Goal: Task Accomplishment & Management: Manage account settings

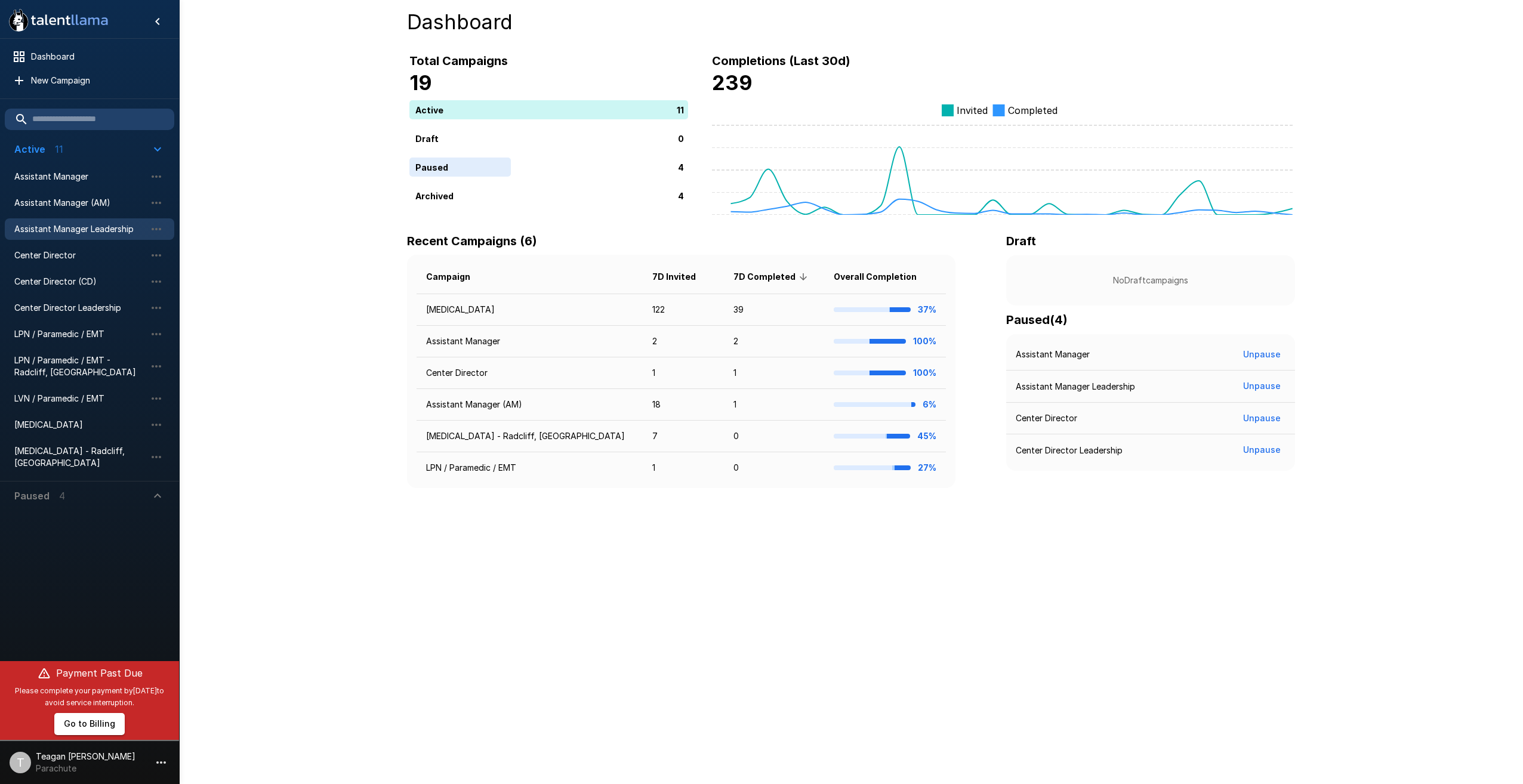
click at [80, 224] on span "Assistant Manager Leadership" at bounding box center [80, 229] width 131 height 12
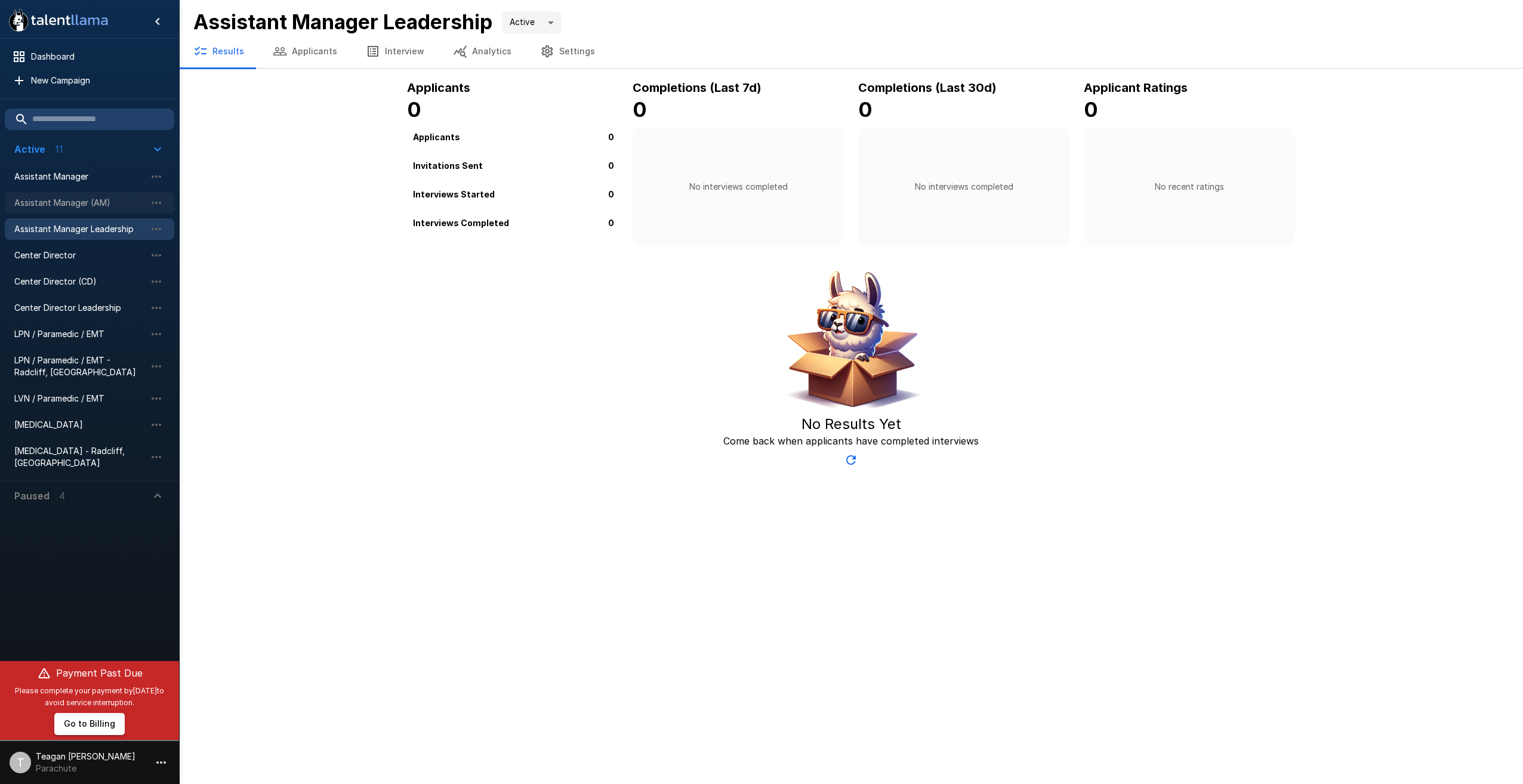
click at [77, 206] on span "Assistant Manager (AM)" at bounding box center [80, 203] width 131 height 12
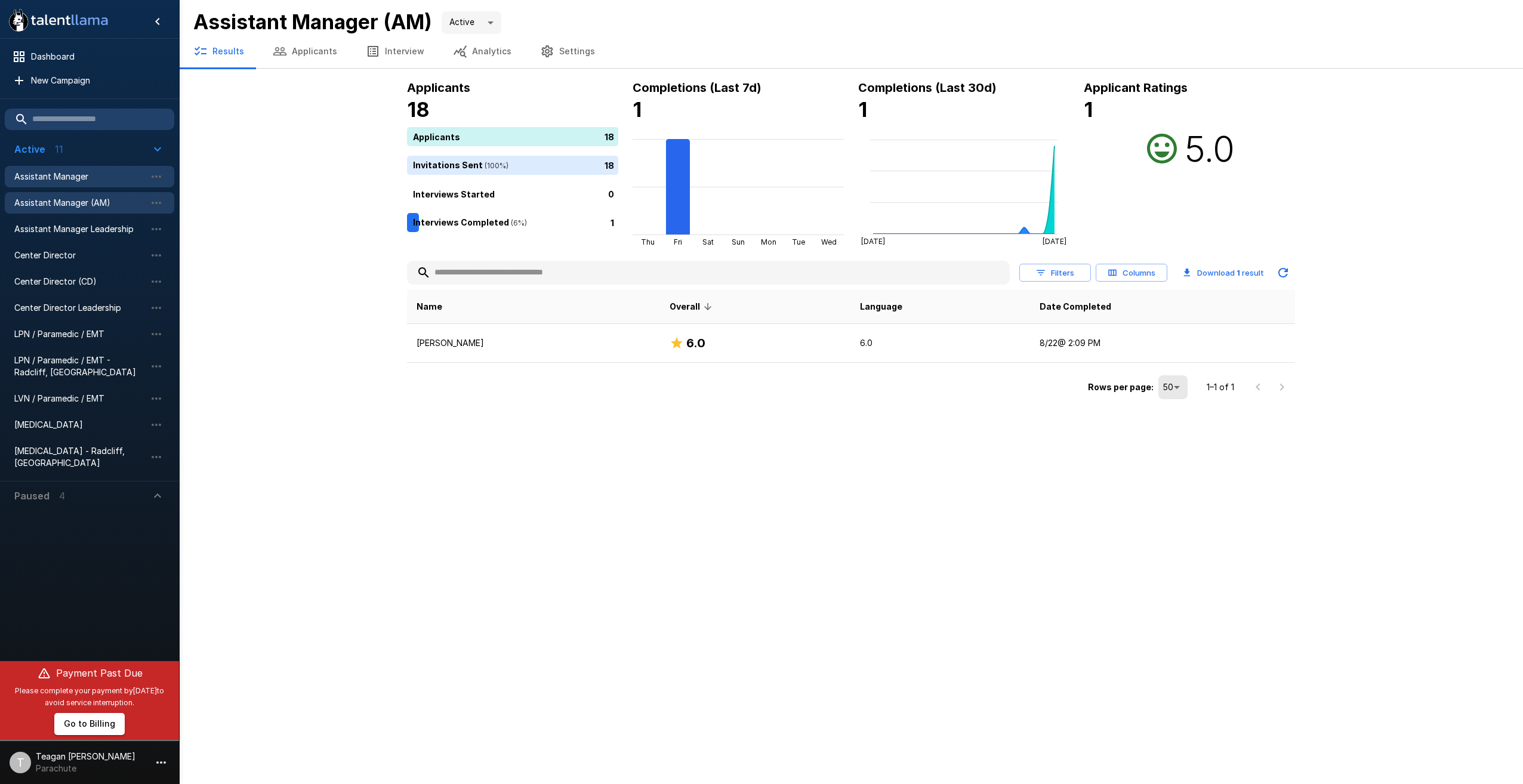
click at [72, 183] on div "Assistant Manager" at bounding box center [90, 176] width 170 height 22
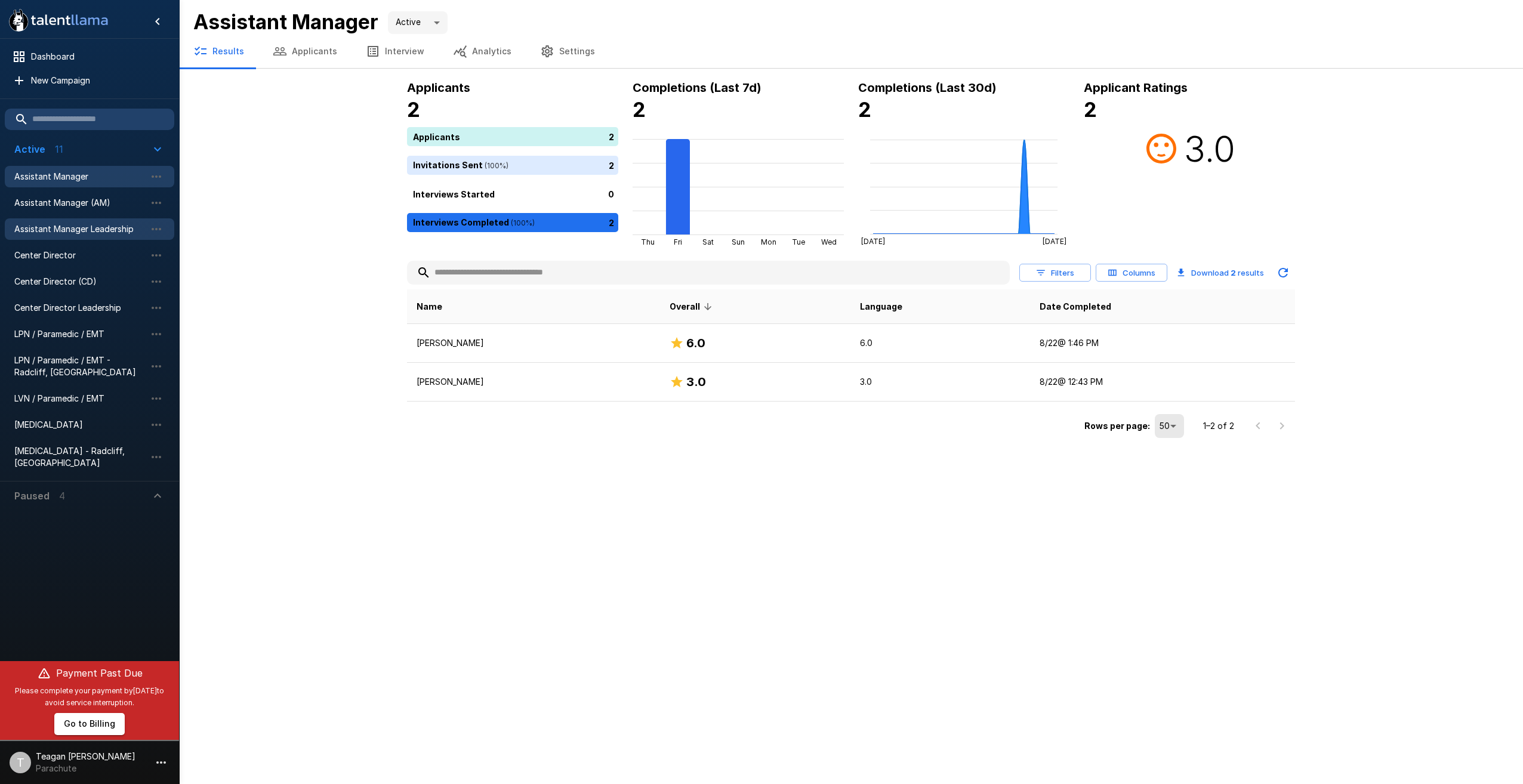
click at [76, 224] on span "Assistant Manager Leadership" at bounding box center [80, 229] width 131 height 12
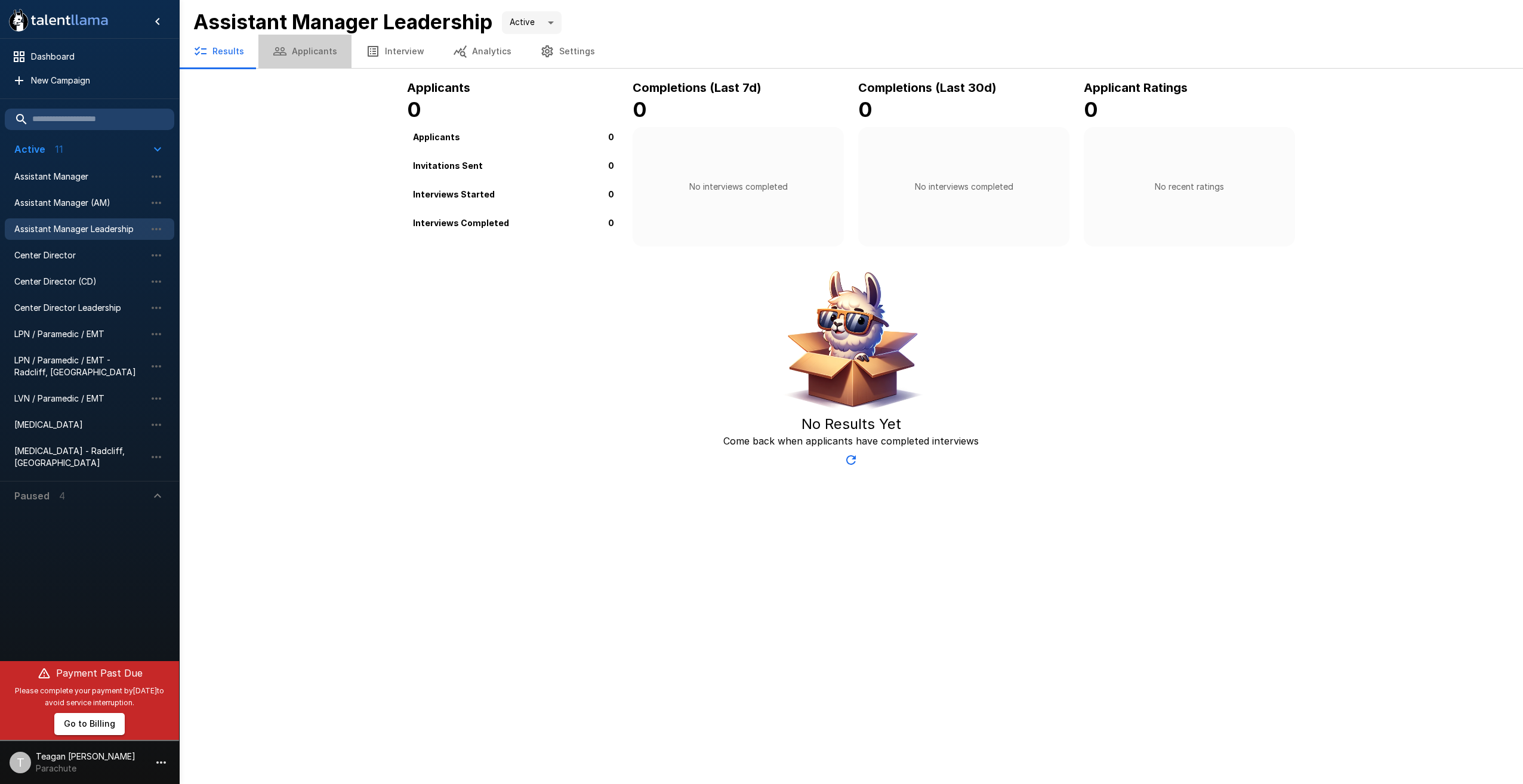
click at [317, 55] on button "Applicants" at bounding box center [305, 52] width 93 height 33
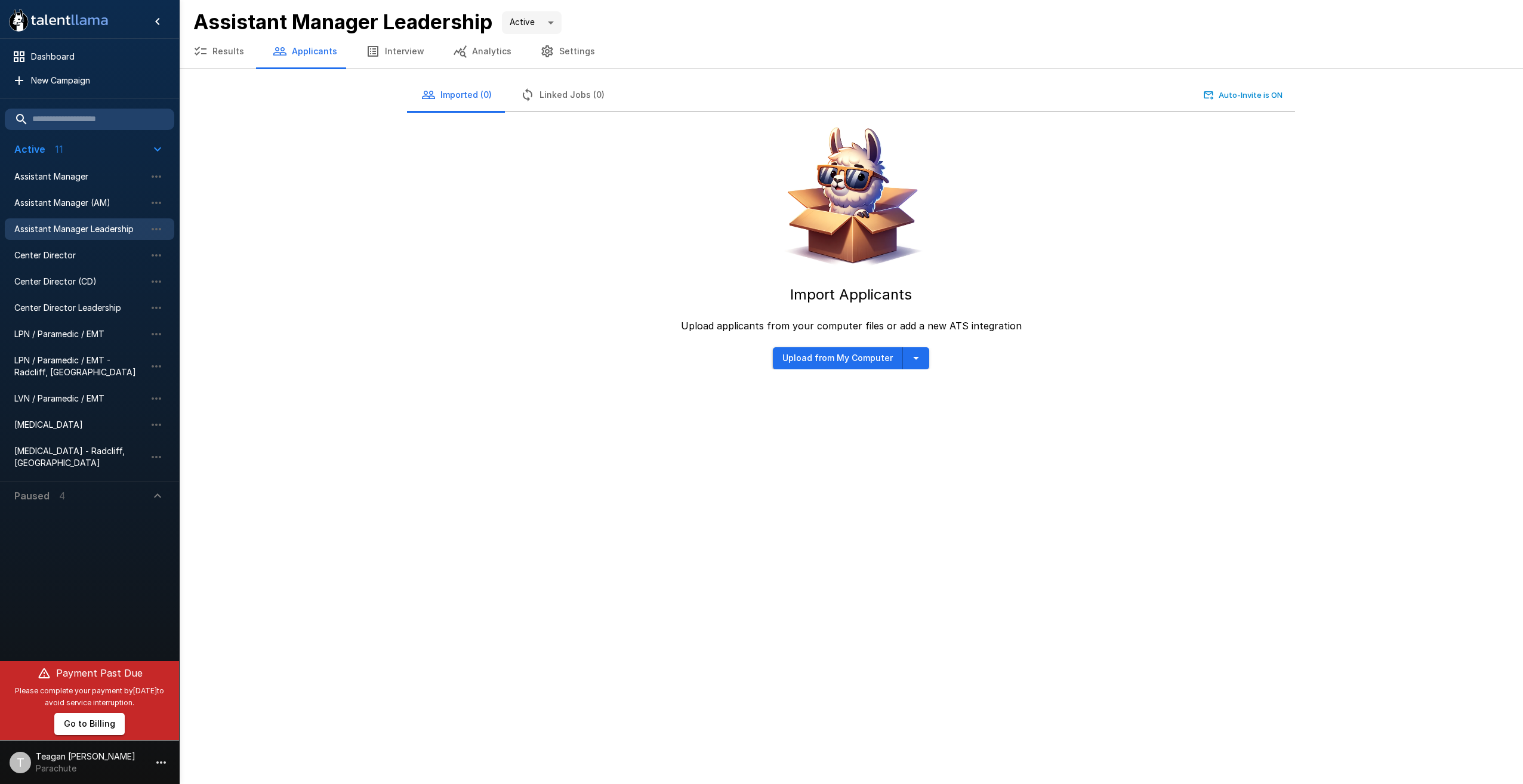
click at [797, 356] on button "Upload from My Computer" at bounding box center [838, 358] width 130 height 22
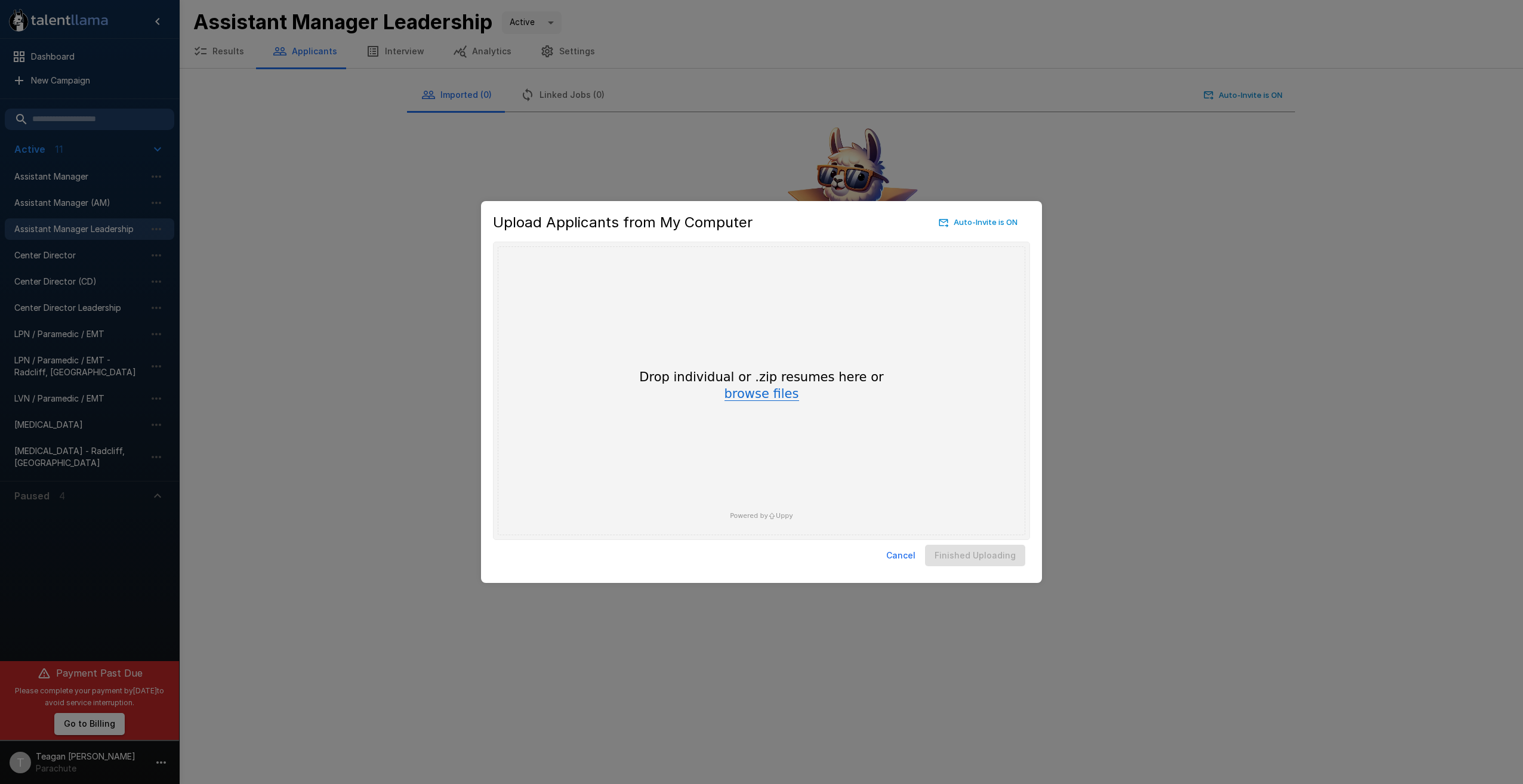
click at [751, 394] on button "browse files" at bounding box center [762, 394] width 75 height 13
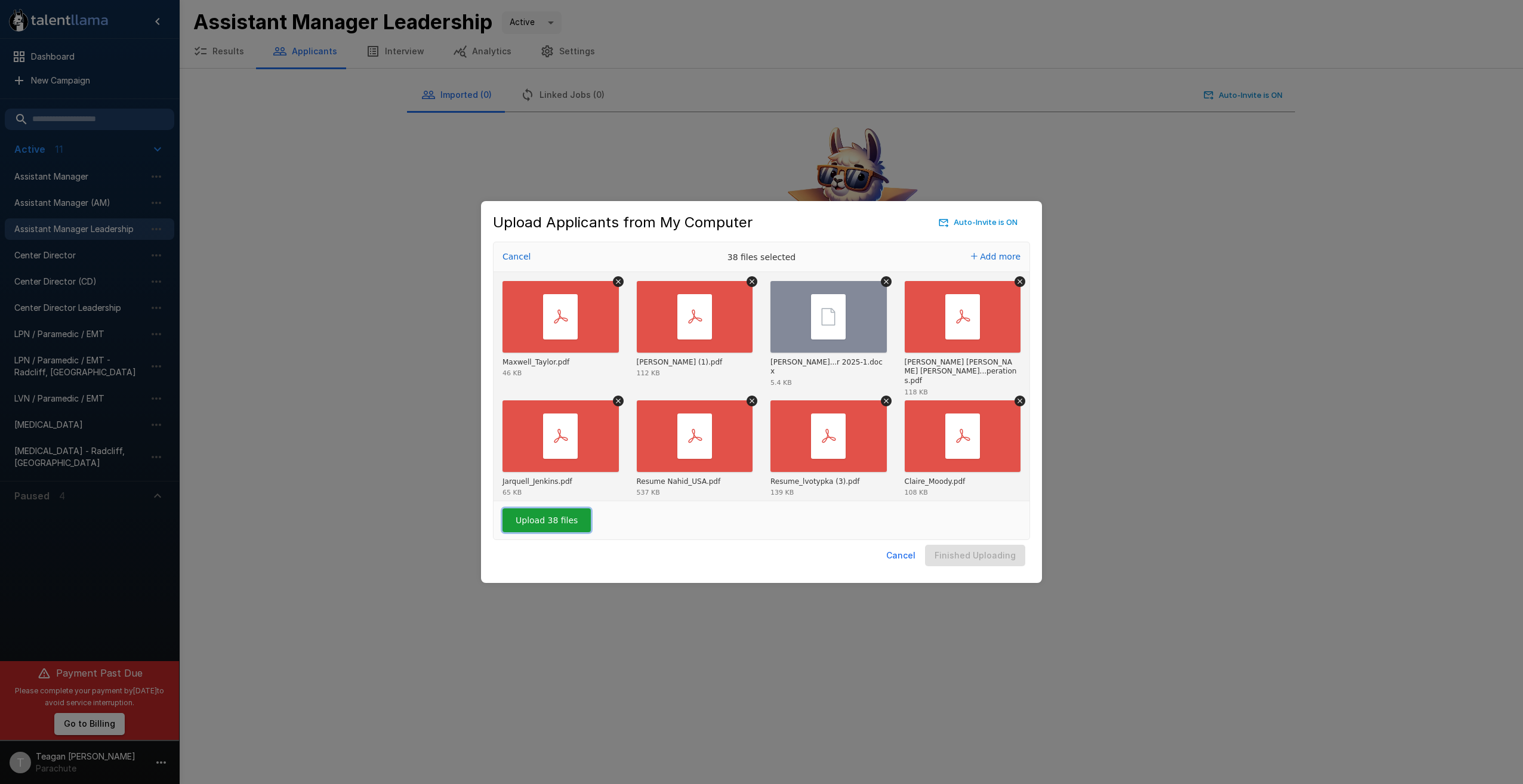
click at [576, 520] on button "Upload 38 files" at bounding box center [546, 520] width 88 height 24
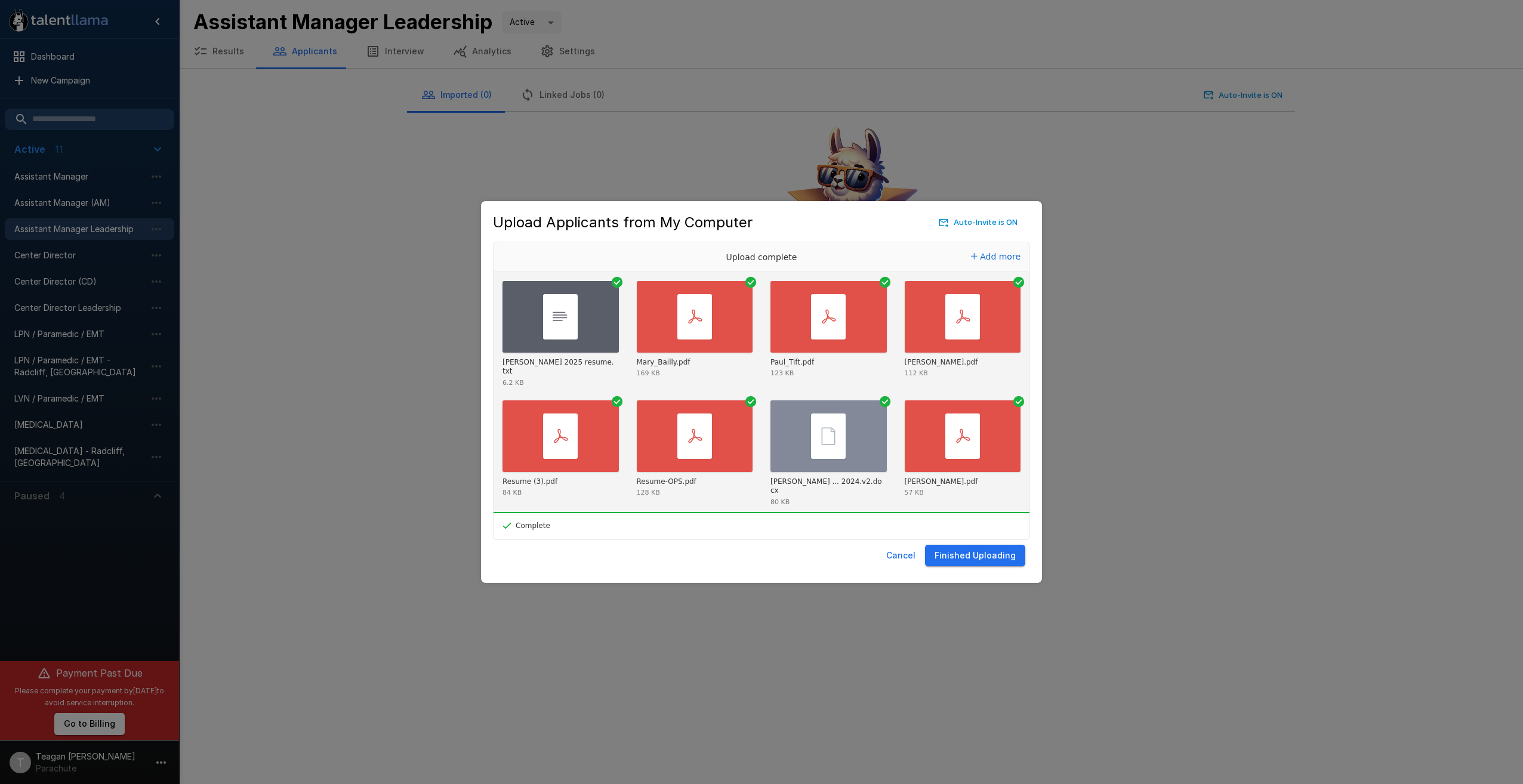
scroll to position [965, 0]
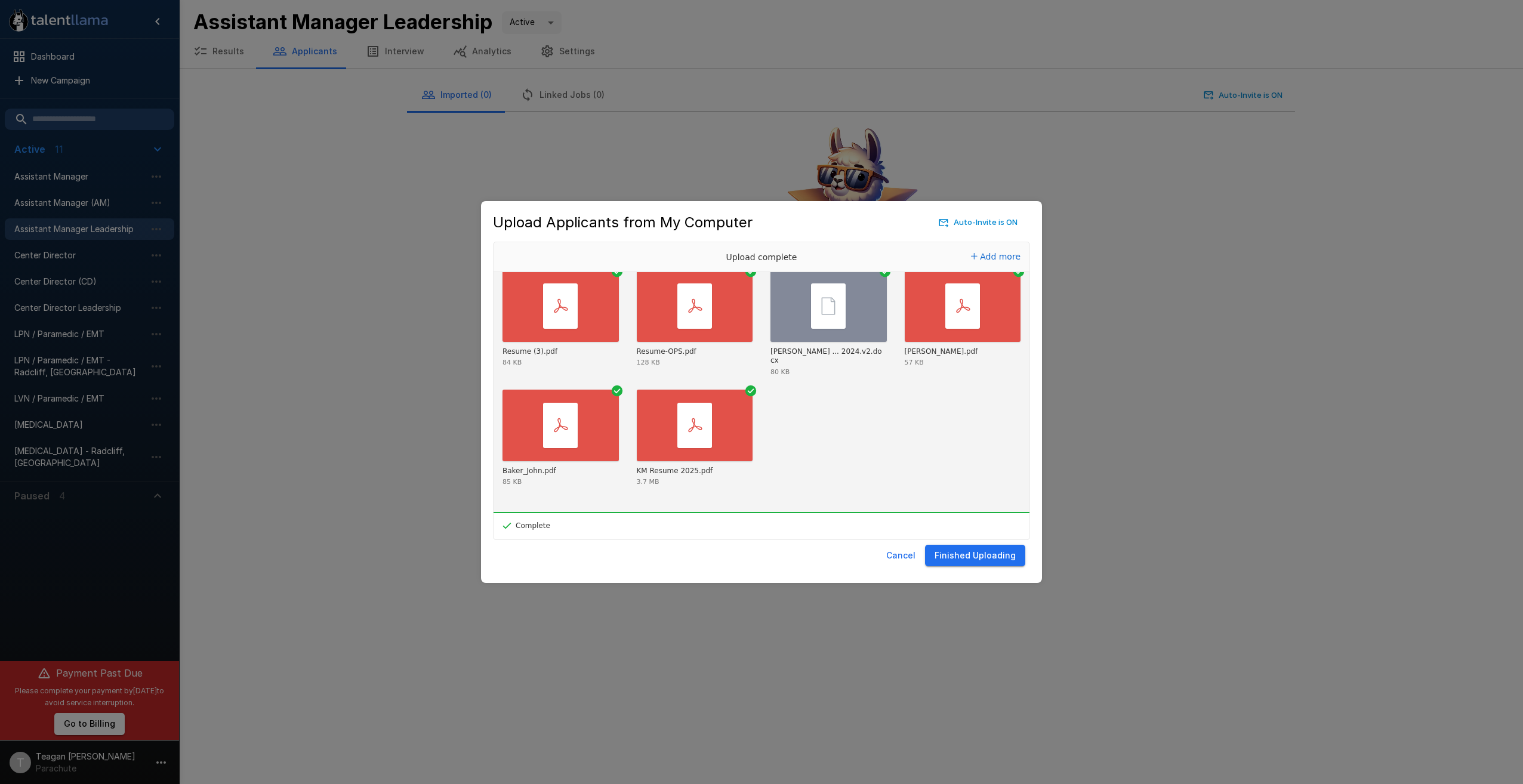
click at [978, 552] on button "Finished Uploading" at bounding box center [975, 555] width 101 height 22
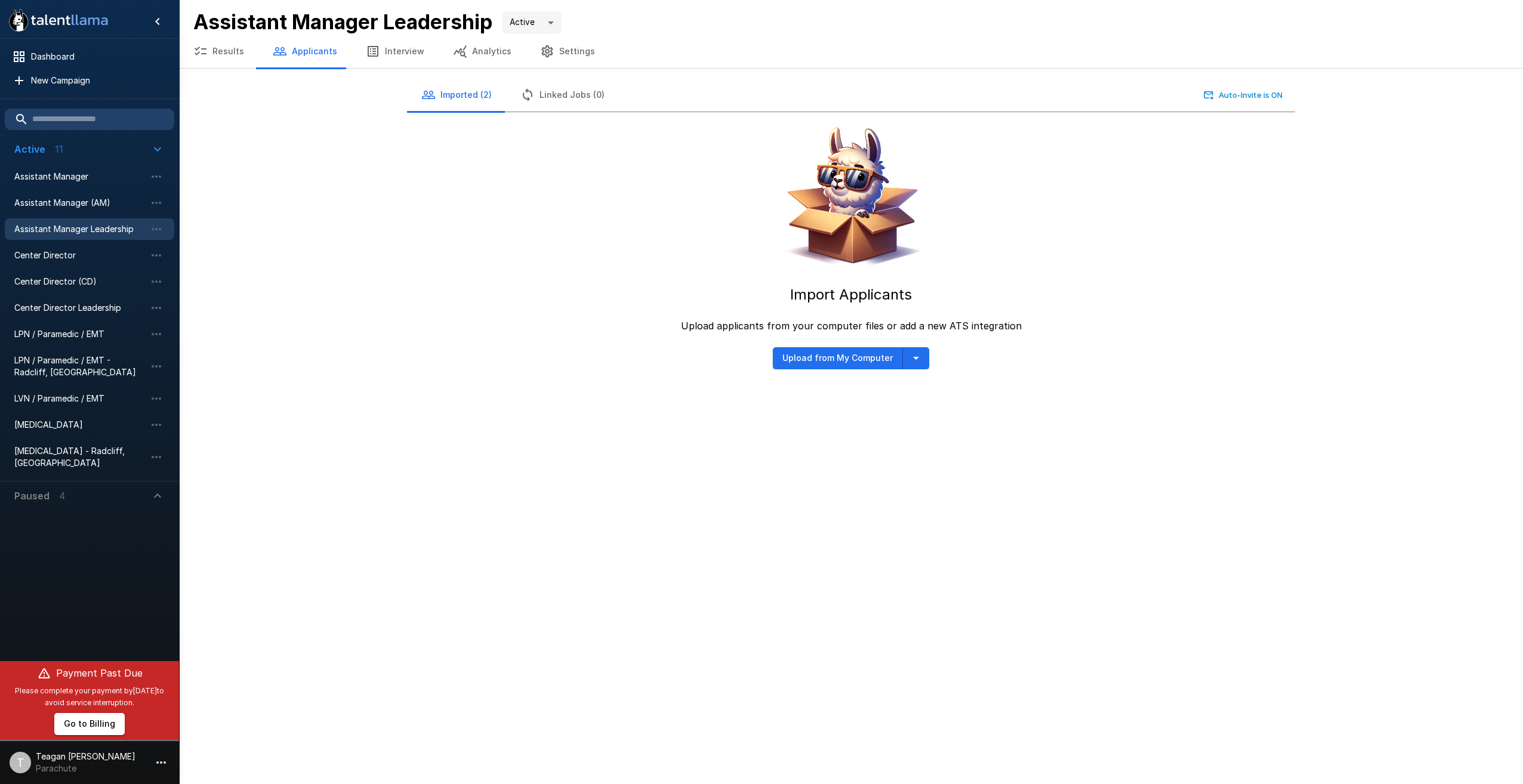
click at [220, 57] on button "Results" at bounding box center [218, 52] width 79 height 33
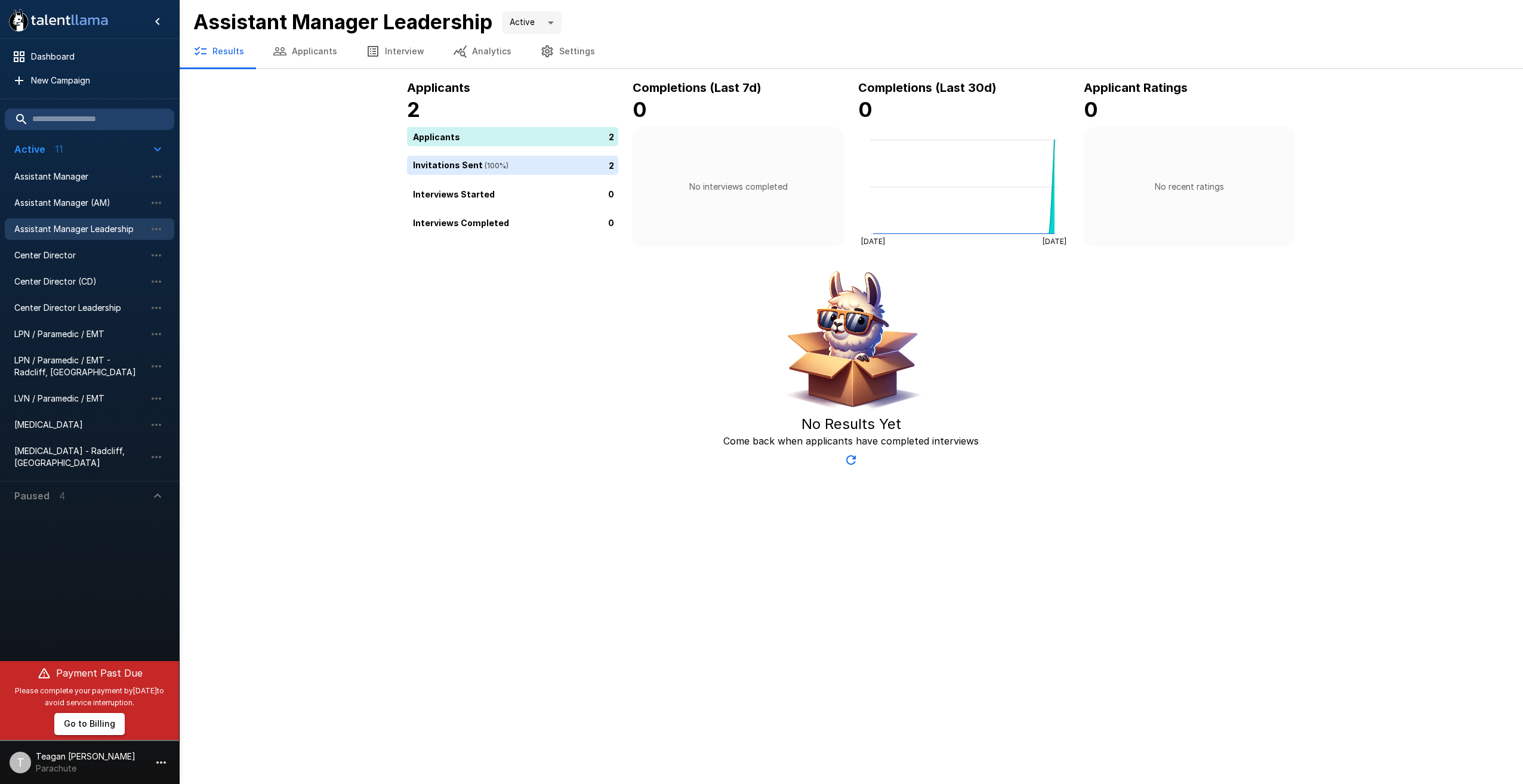
click at [296, 49] on button "Applicants" at bounding box center [305, 52] width 93 height 33
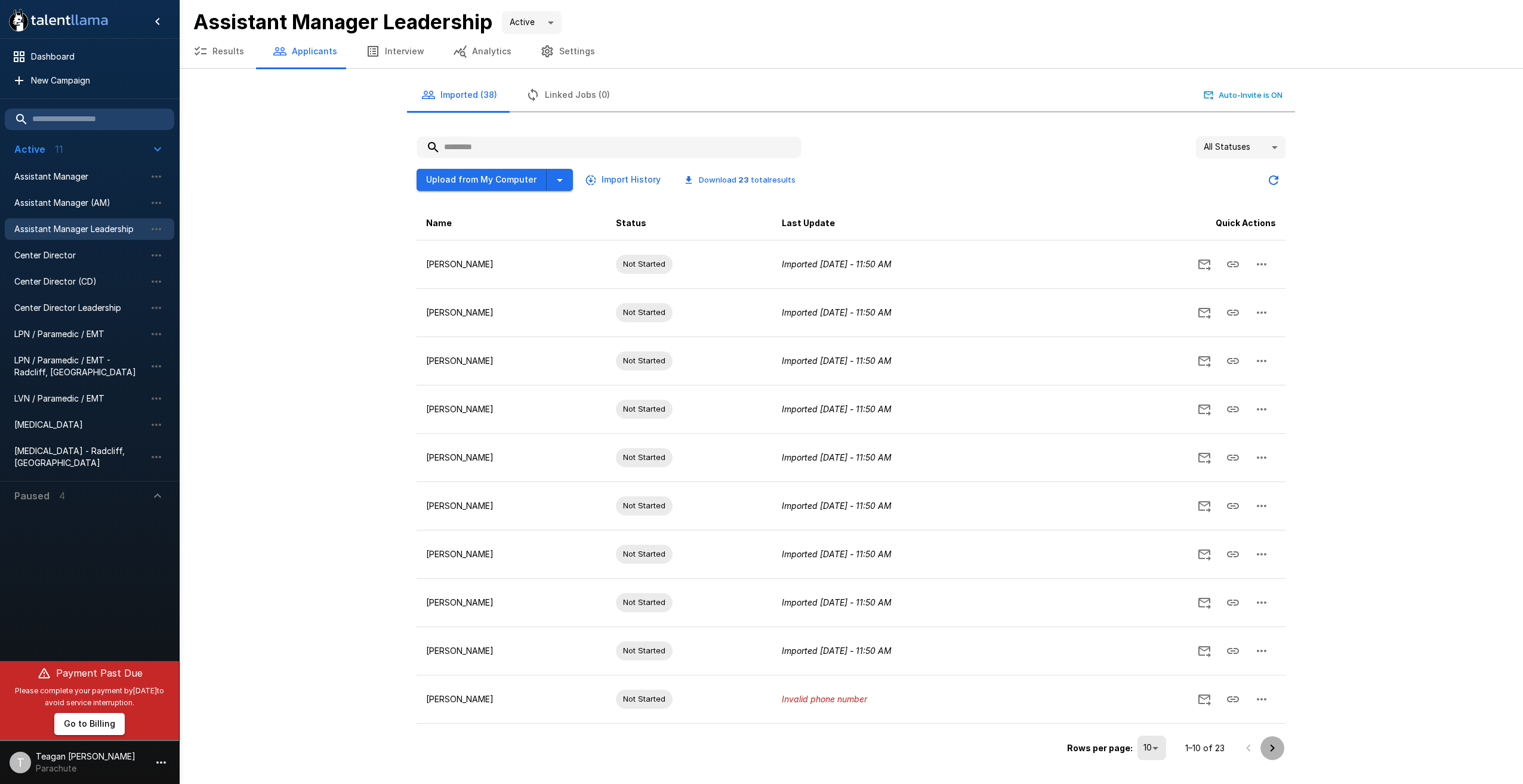
click at [1268, 750] on icon "Go to next page" at bounding box center [1272, 747] width 14 height 14
click at [1273, 748] on icon "Go to next page" at bounding box center [1273, 747] width 4 height 7
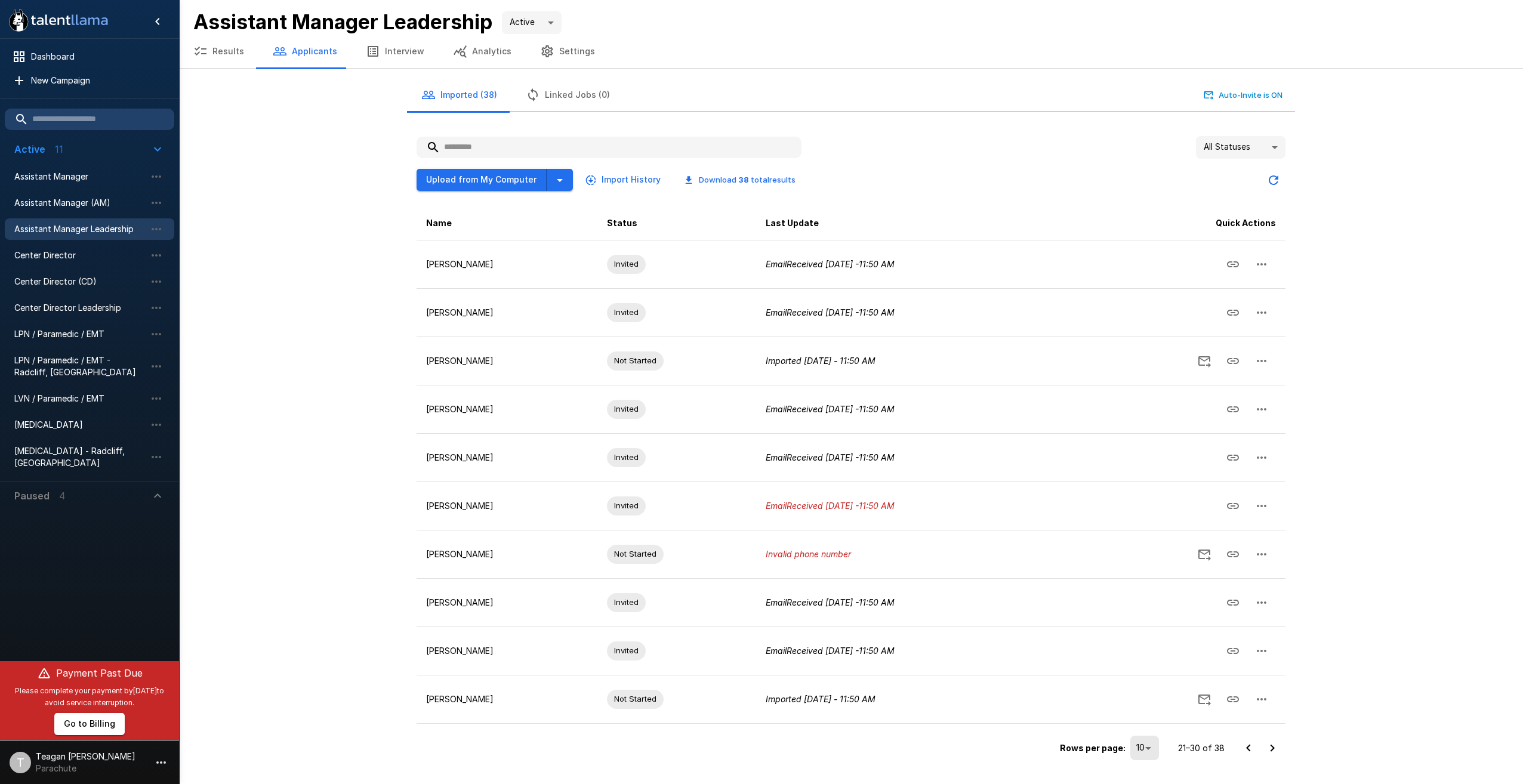
click at [1268, 747] on icon "Go to next page" at bounding box center [1272, 747] width 14 height 14
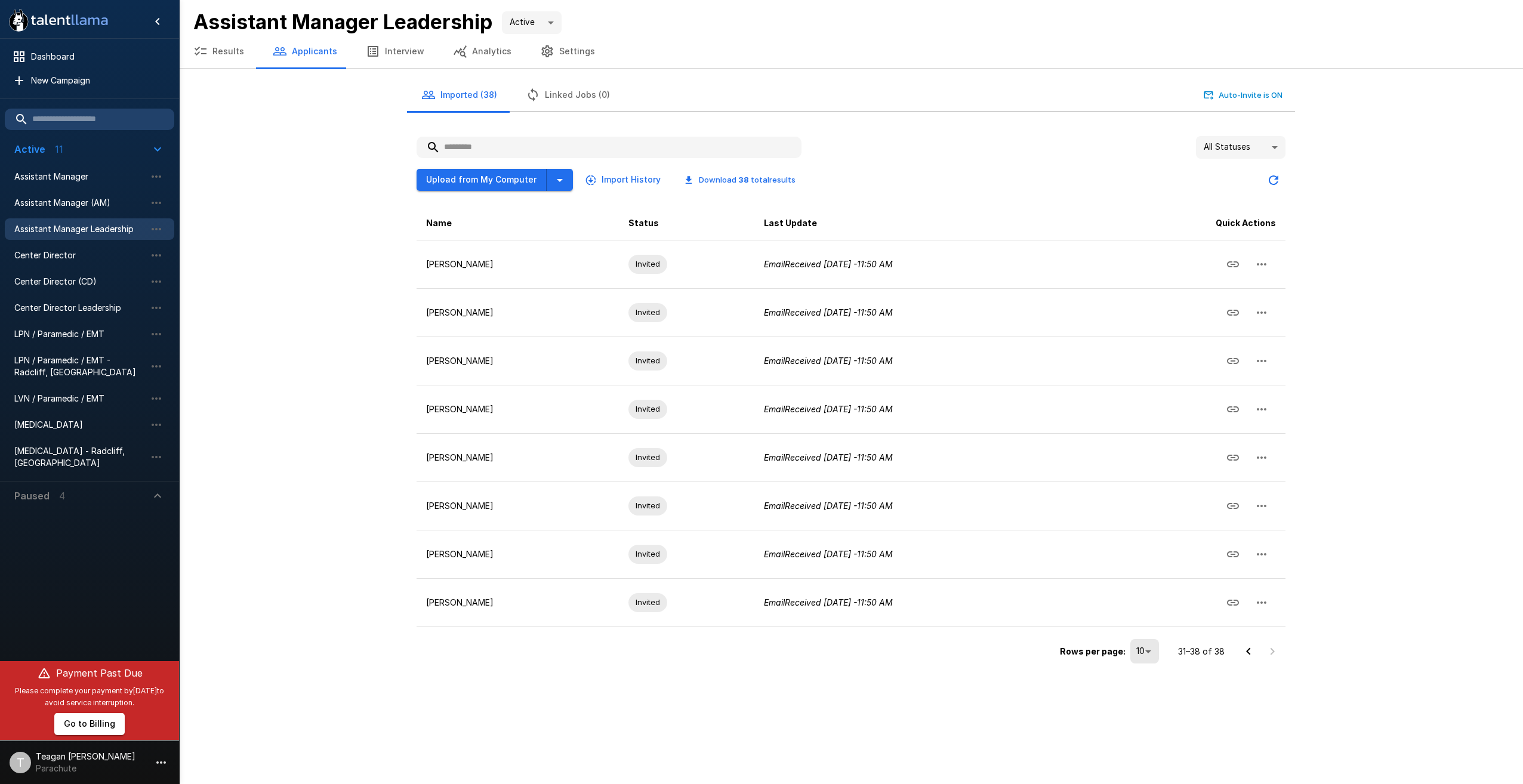
click at [1245, 657] on icon "Go to previous page" at bounding box center [1248, 651] width 14 height 14
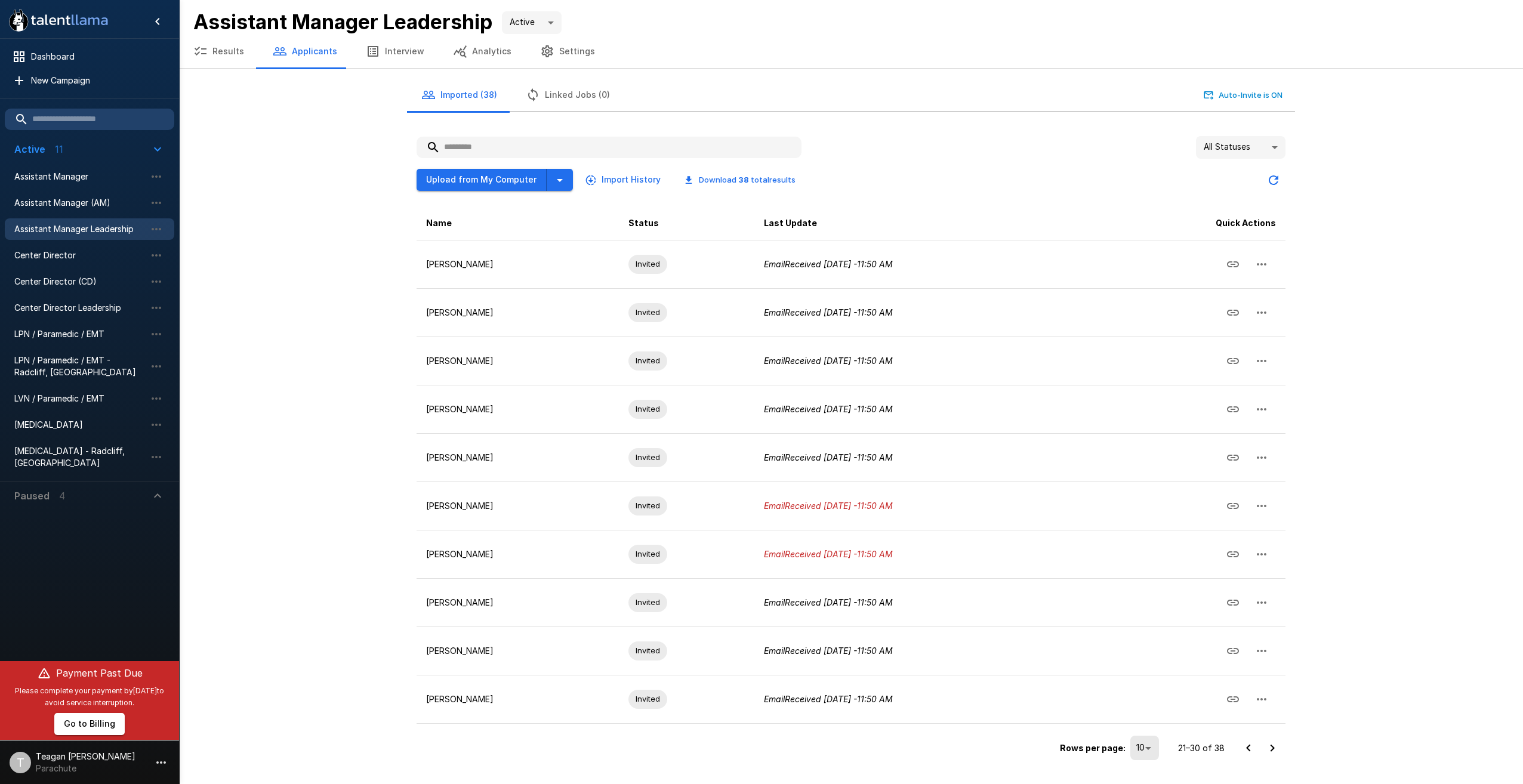
click at [1250, 748] on icon "Go to previous page" at bounding box center [1248, 747] width 14 height 14
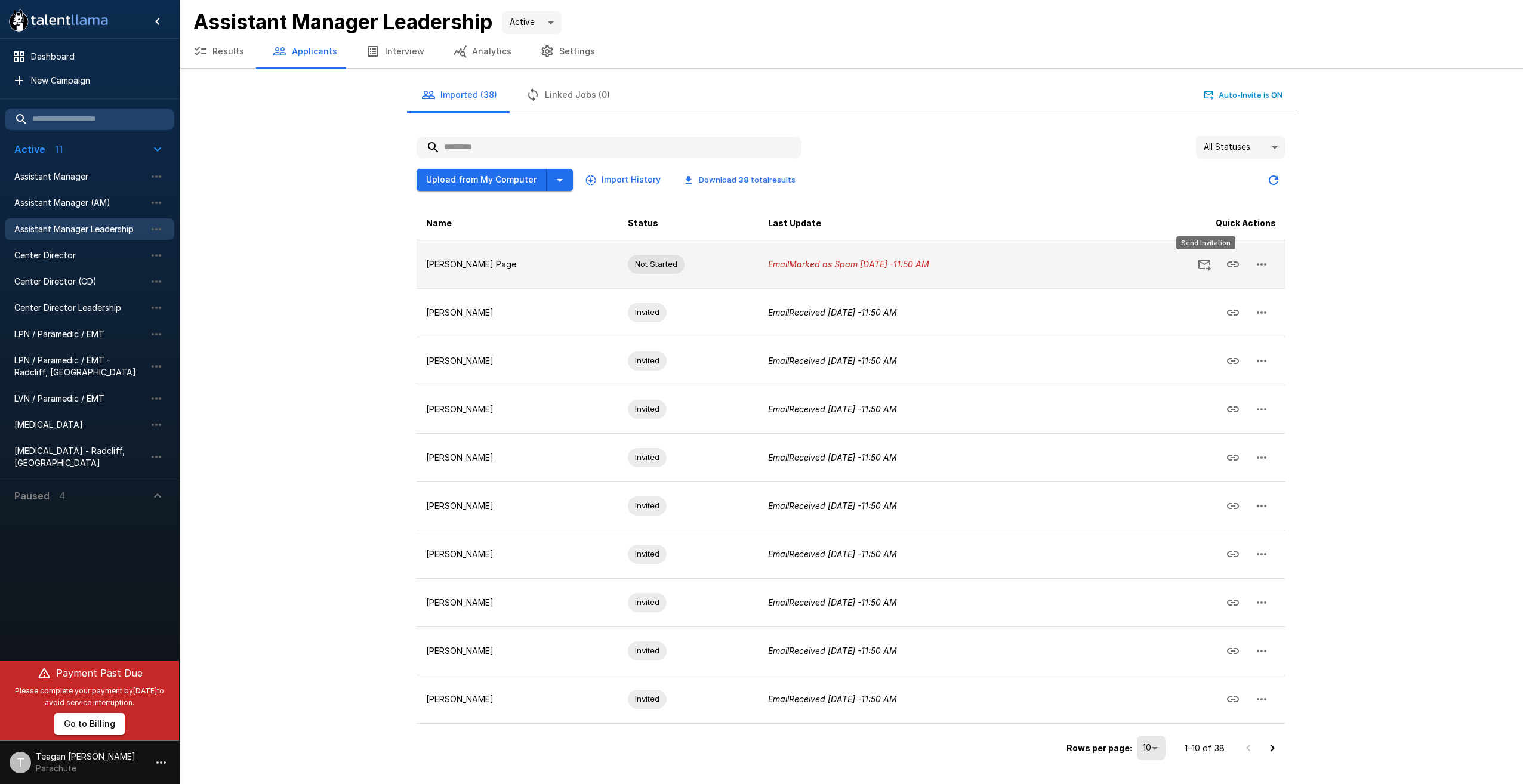
click at [1201, 267] on icon "Send Invitation" at bounding box center [1204, 264] width 14 height 14
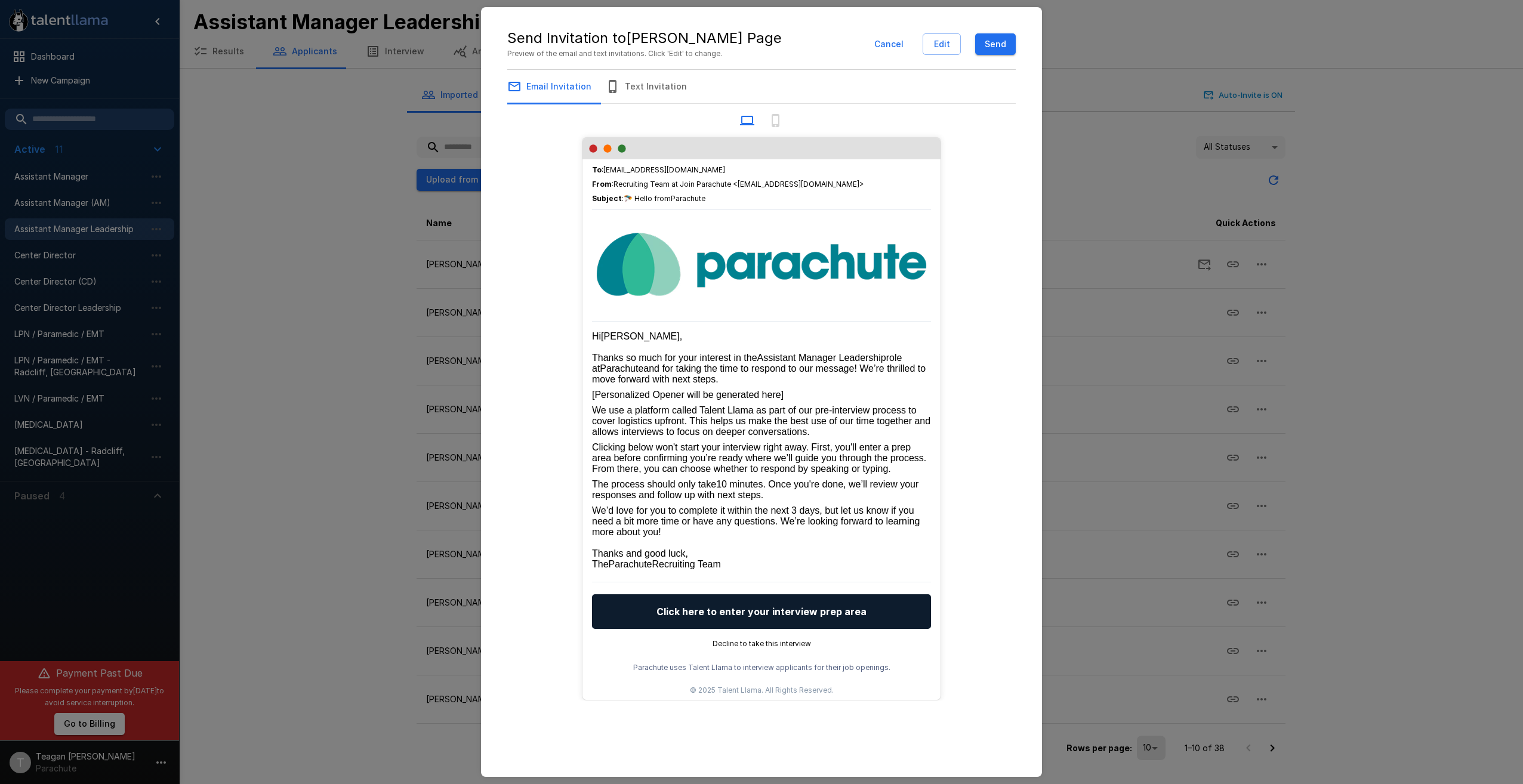
click at [900, 42] on button "Cancel" at bounding box center [888, 44] width 39 height 22
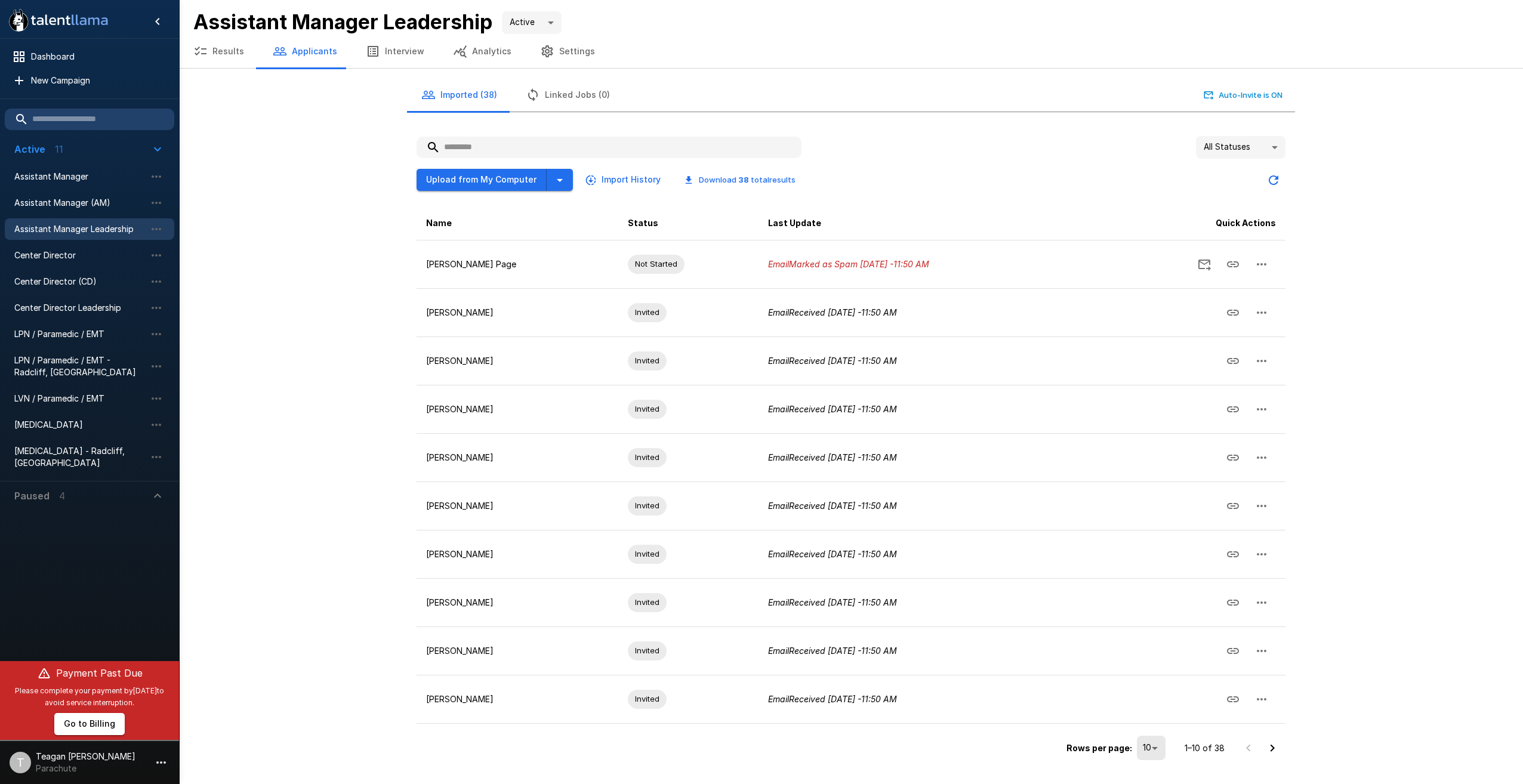
click at [1282, 750] on button "Go to next page" at bounding box center [1272, 747] width 24 height 24
click at [1246, 752] on icon "Go to previous page" at bounding box center [1248, 747] width 14 height 14
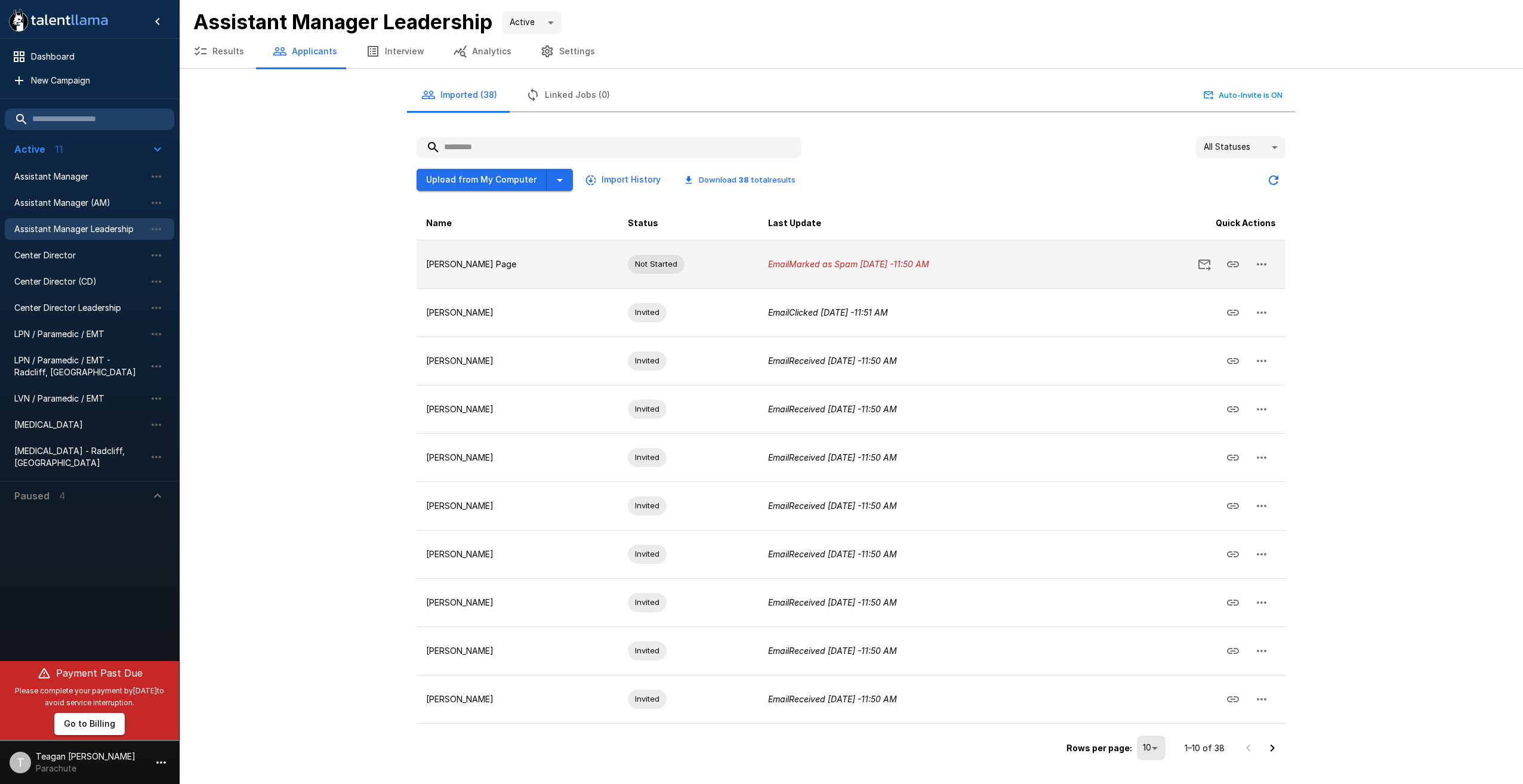
click at [1206, 267] on icon "Send Invitation" at bounding box center [1204, 264] width 14 height 14
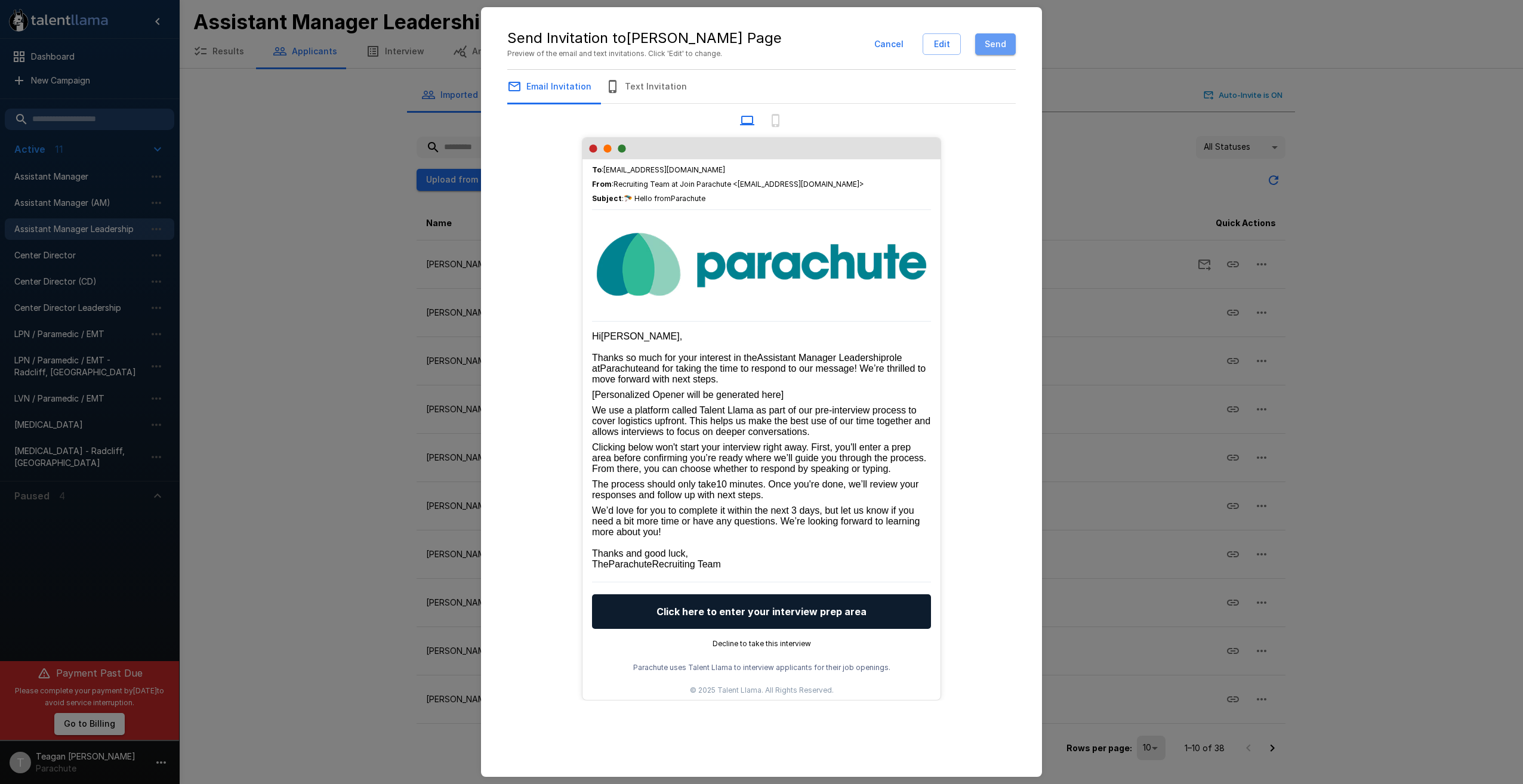
click at [1000, 47] on button "Send" at bounding box center [995, 44] width 41 height 22
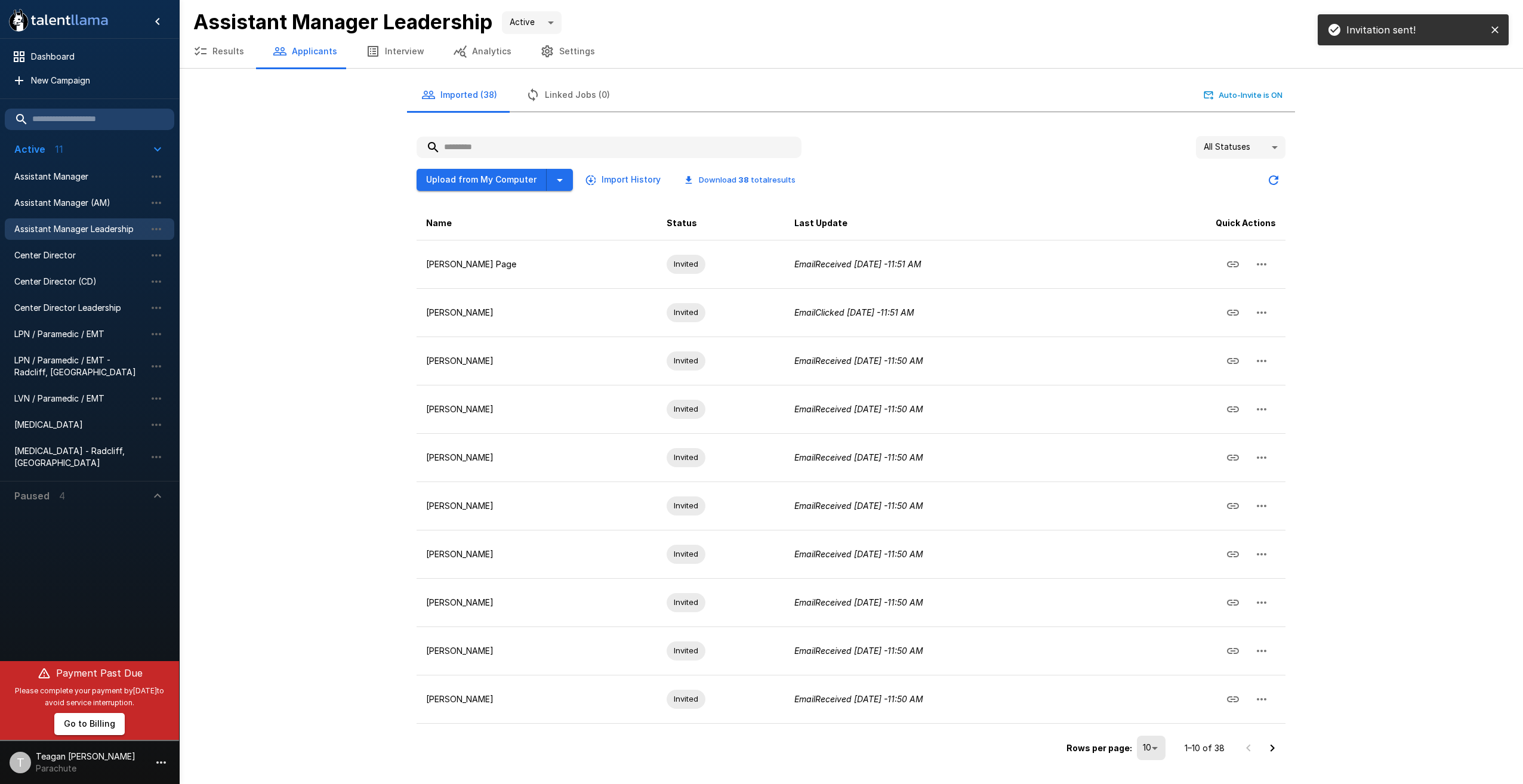
click at [1273, 752] on icon "Go to next page" at bounding box center [1272, 747] width 14 height 14
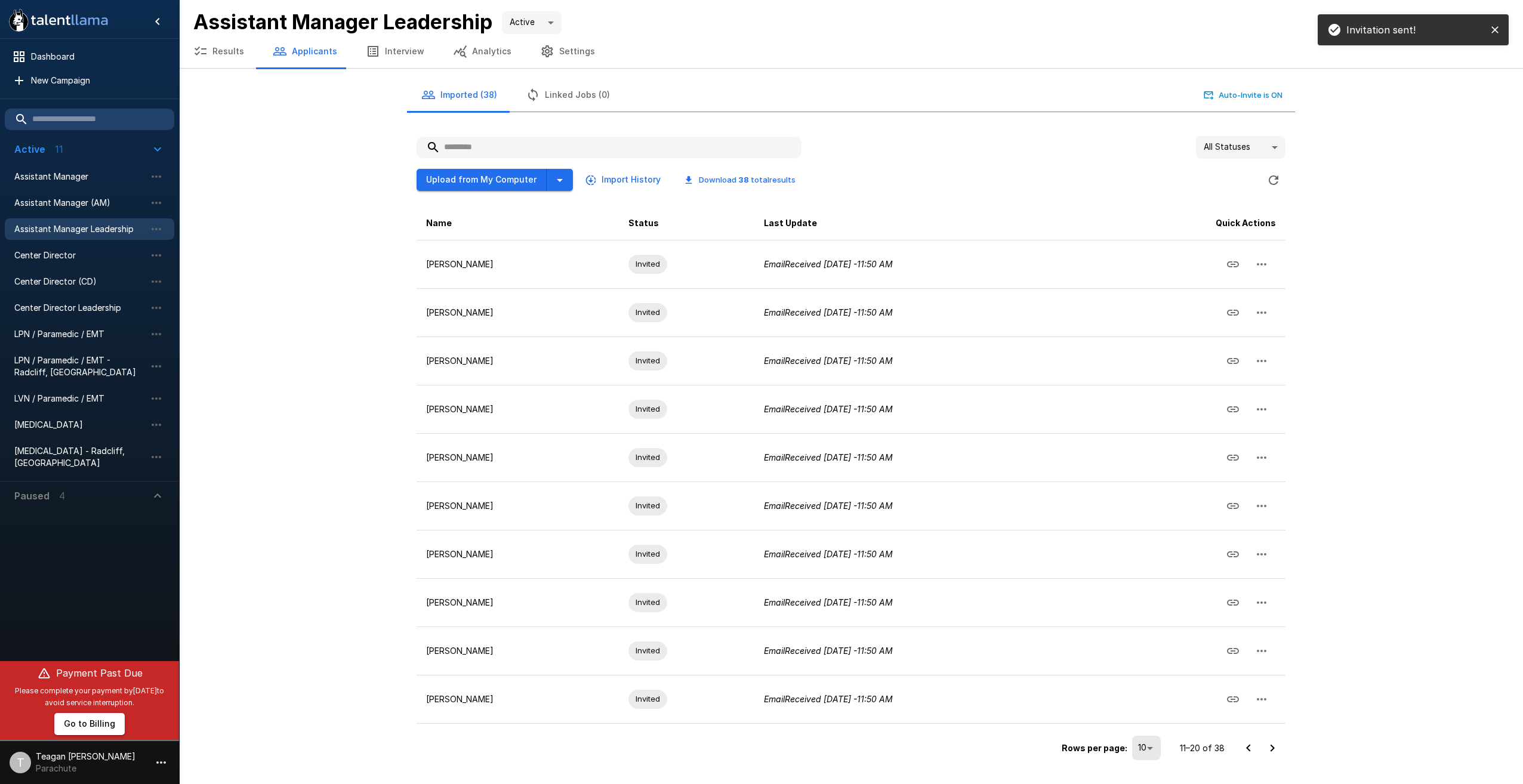
click at [1273, 752] on icon "Go to next page" at bounding box center [1272, 747] width 14 height 14
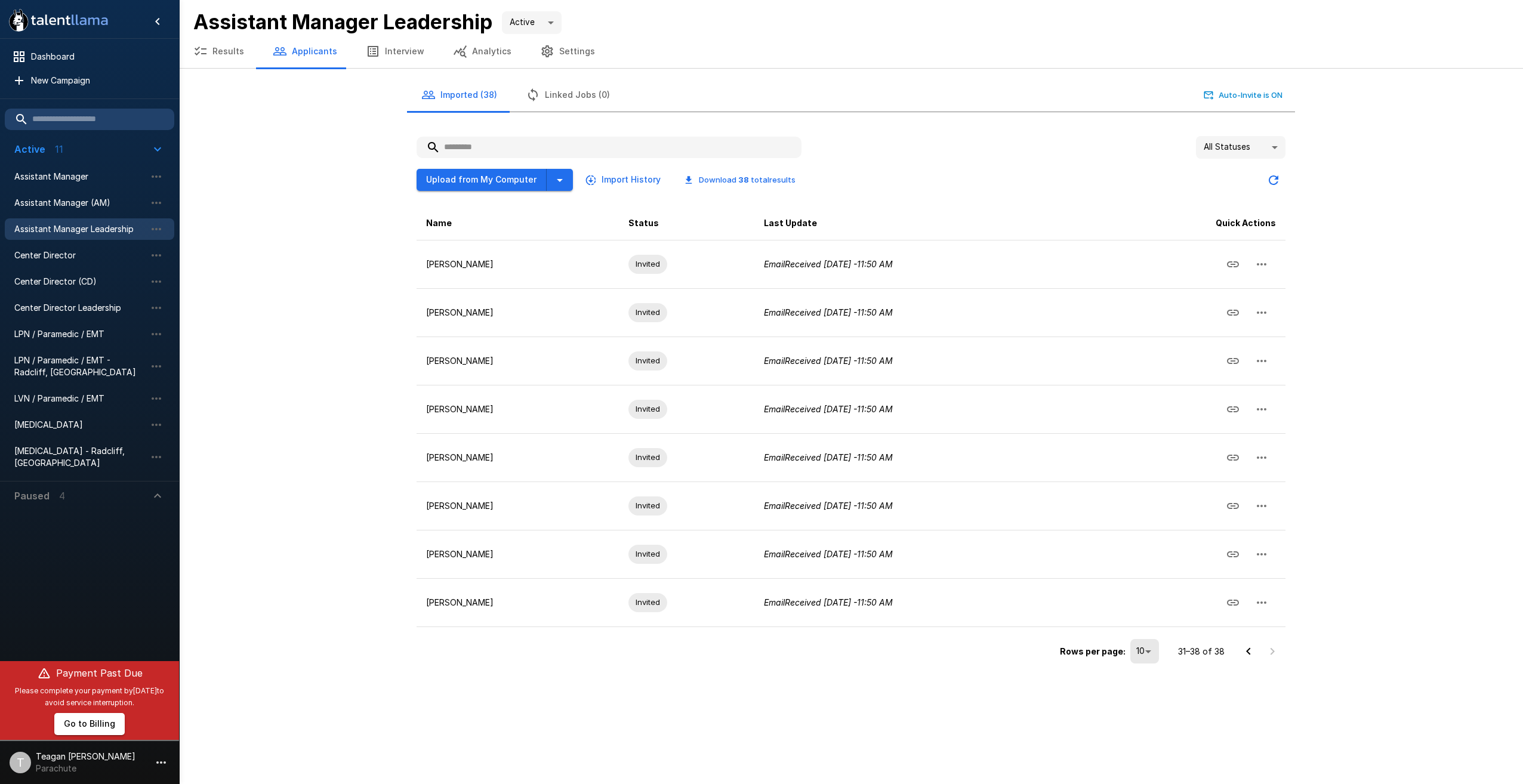
click at [1252, 650] on icon "Go to previous page" at bounding box center [1248, 651] width 14 height 14
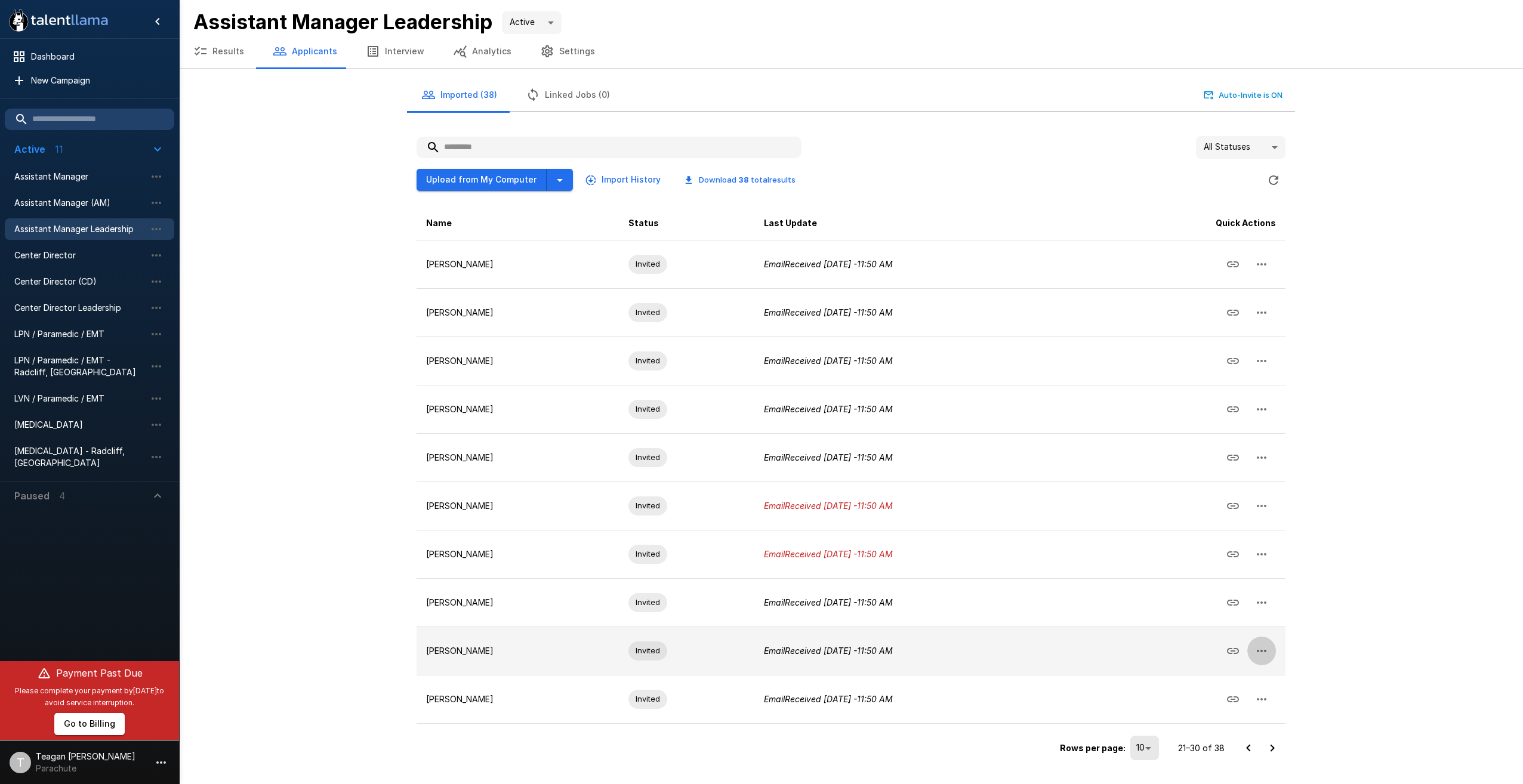
click at [1251, 650] on button "button" at bounding box center [1262, 651] width 28 height 28
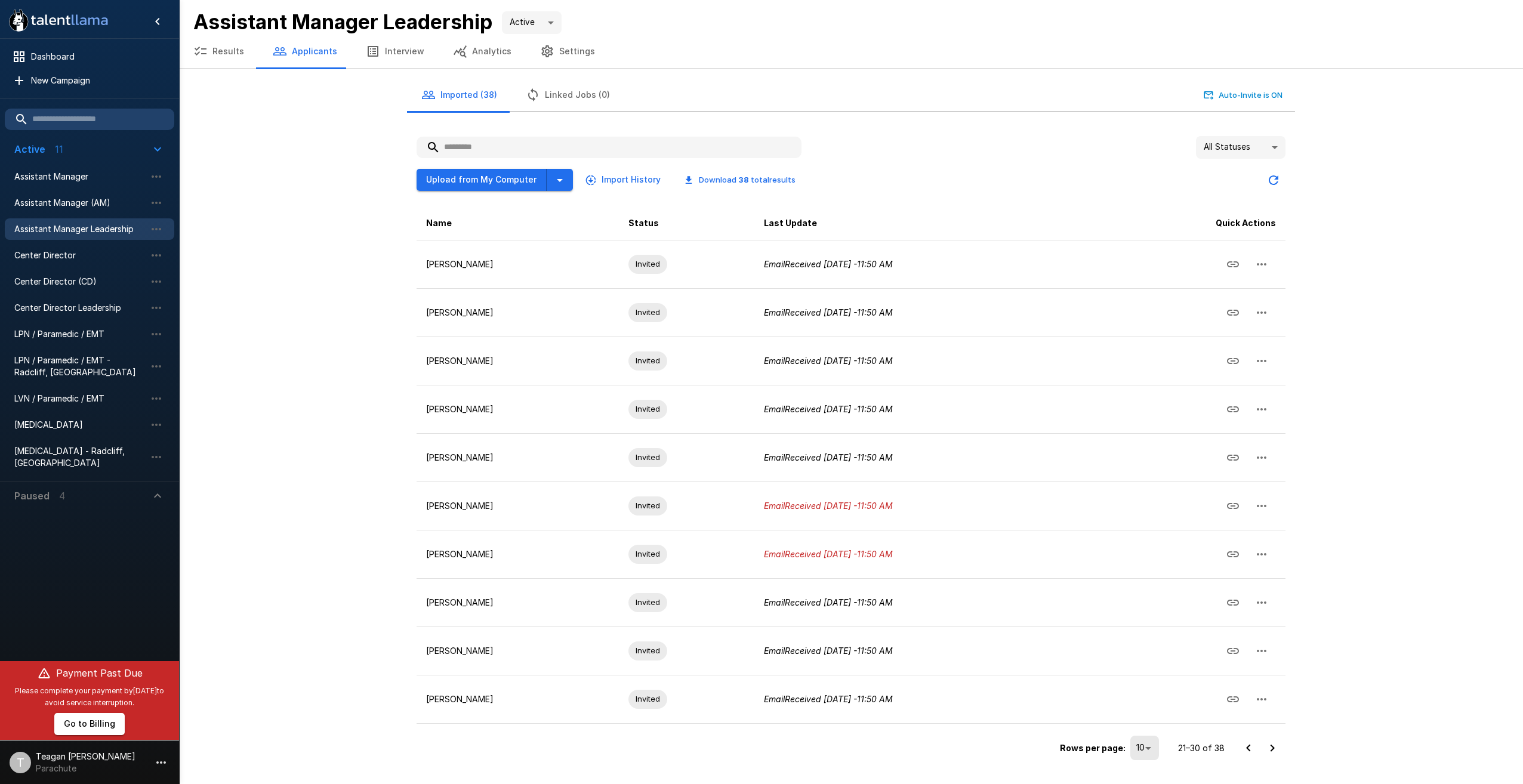
click at [1251, 650] on div at bounding box center [761, 392] width 1523 height 784
click at [1243, 750] on icon "Go to previous page" at bounding box center [1248, 747] width 14 height 14
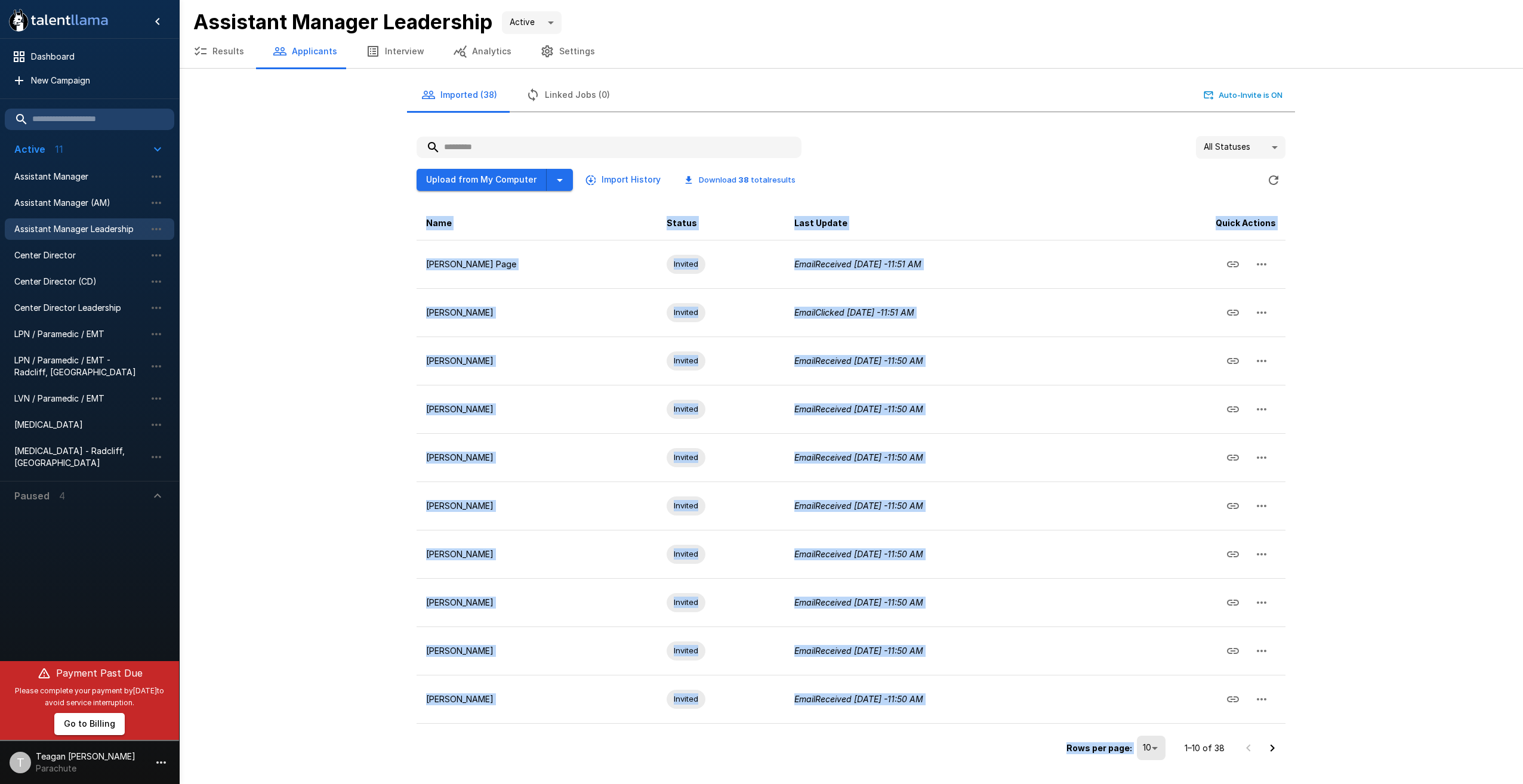
click at [1243, 750] on div at bounding box center [1260, 747] width 47 height 24
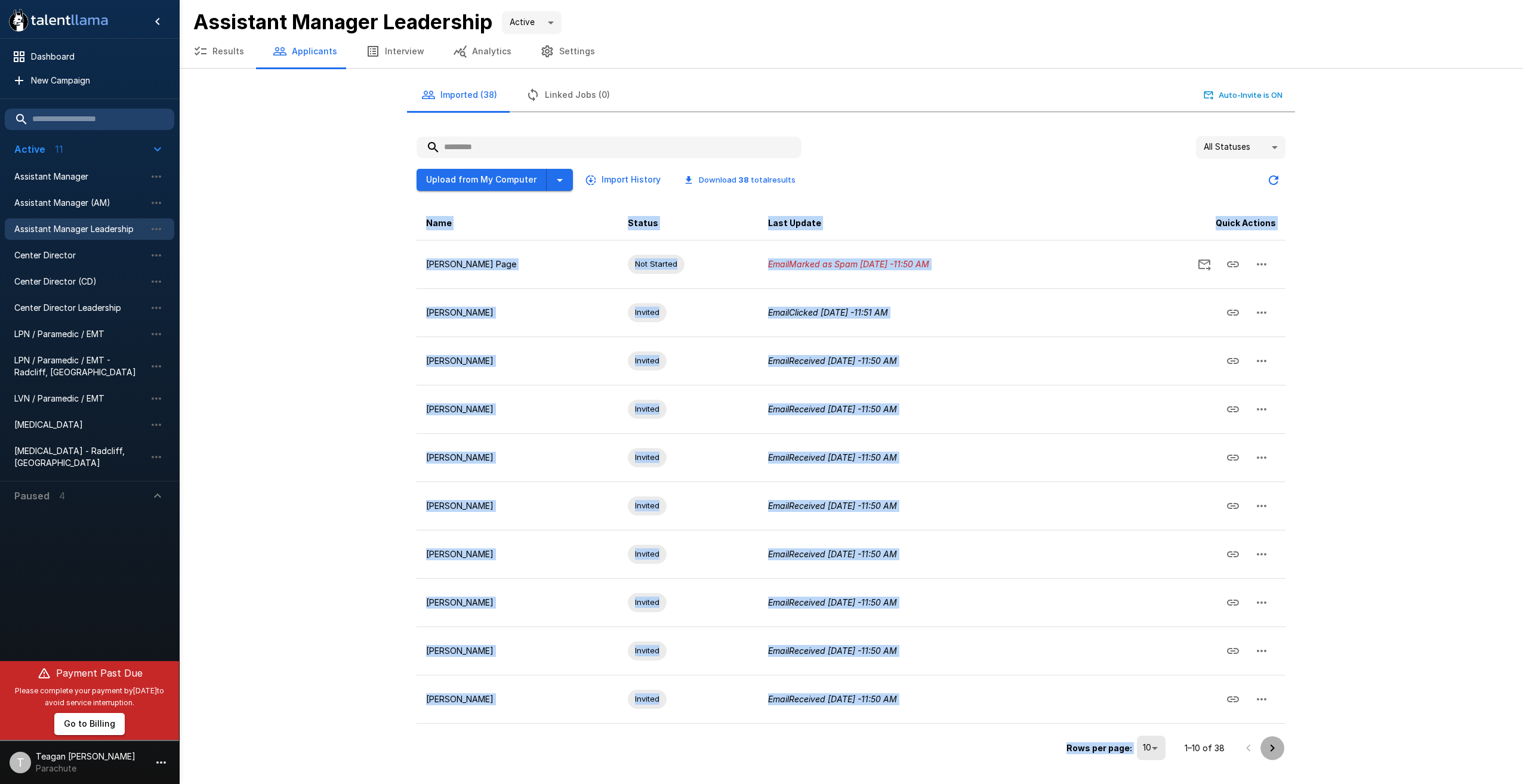
click at [1269, 751] on icon "Go to next page" at bounding box center [1272, 747] width 14 height 14
click at [230, 47] on button "Results" at bounding box center [218, 52] width 79 height 33
